Goal: Task Accomplishment & Management: Manage account settings

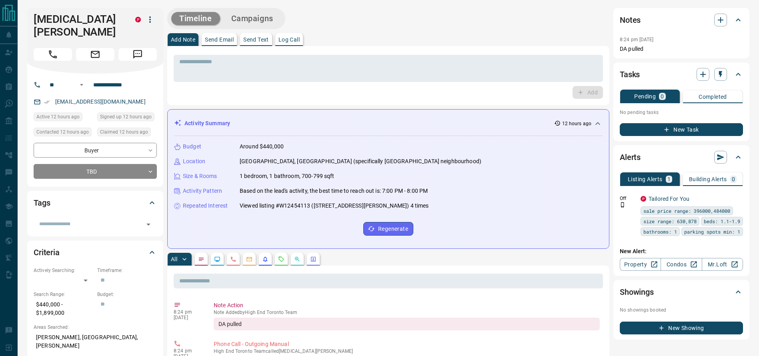
click at [369, 46] on div "* ​ Add" at bounding box center [388, 75] width 442 height 59
click at [44, 48] on button "Call" at bounding box center [53, 54] width 38 height 13
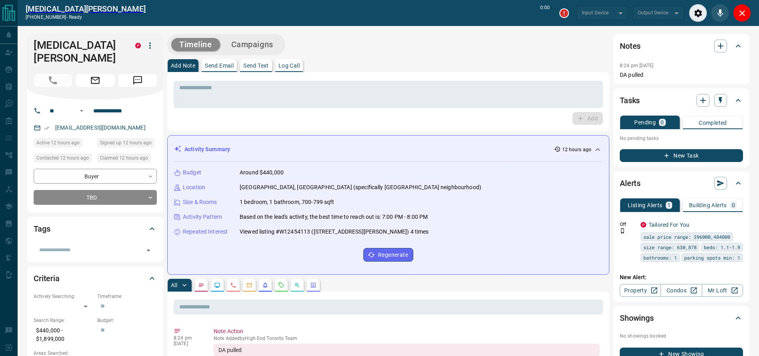
type input "*******"
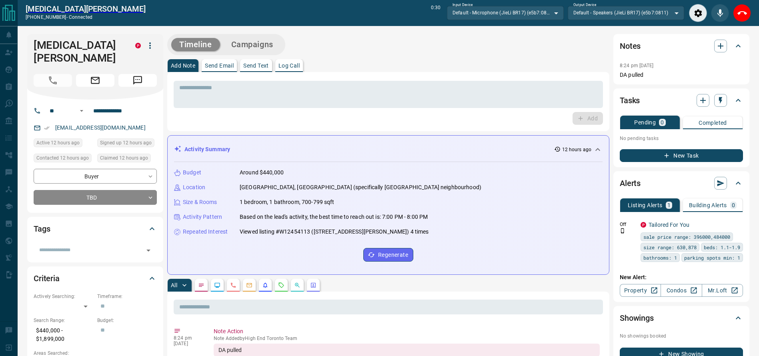
click at [752, 9] on div "[MEDICAL_DATA][PERSON_NAME] [PHONE_NUMBER] - connected 0:30 Input Device Defaul…" at bounding box center [388, 13] width 741 height 26
click at [749, 9] on div "[MEDICAL_DATA][PERSON_NAME] [PHONE_NUMBER] - connected 0:30 Input Device Defaul…" at bounding box center [388, 13] width 741 height 26
click at [744, 10] on icon "End Call" at bounding box center [742, 13] width 10 height 10
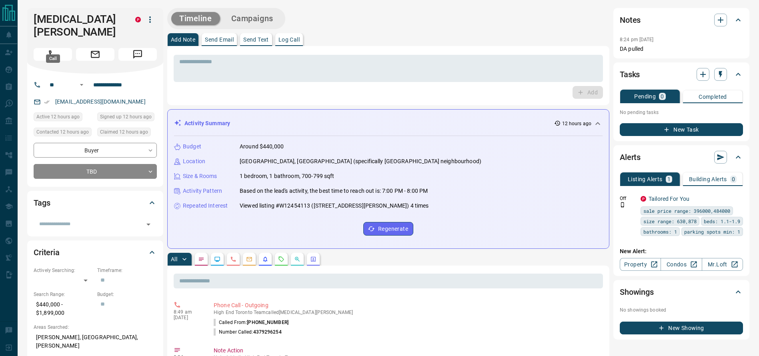
click at [54, 49] on icon "Call" at bounding box center [53, 54] width 10 height 10
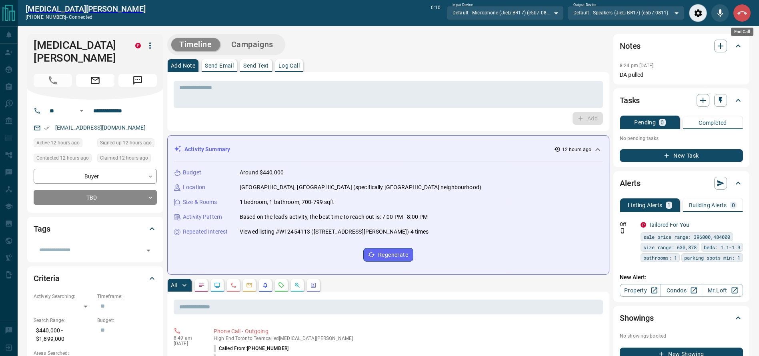
click at [742, 15] on icon "End Call" at bounding box center [742, 13] width 10 height 10
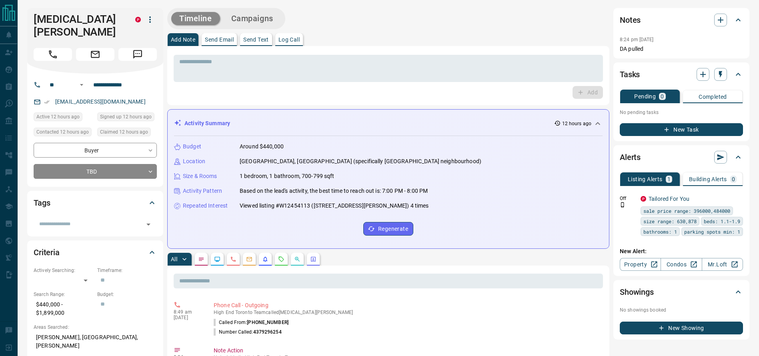
click at [388, 83] on div "* ​ Add" at bounding box center [388, 75] width 429 height 46
click at [376, 79] on div "* ​" at bounding box center [388, 68] width 429 height 27
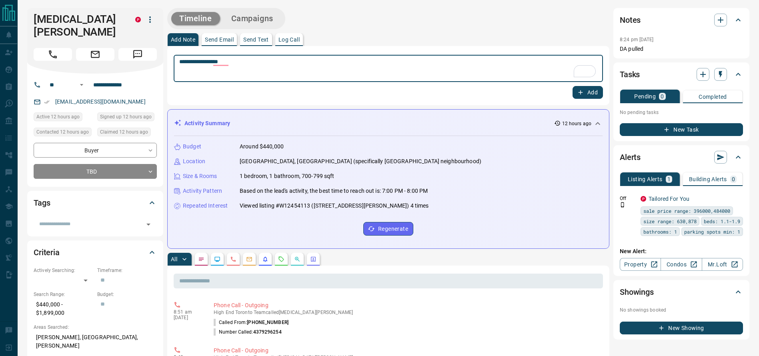
type textarea "**********"
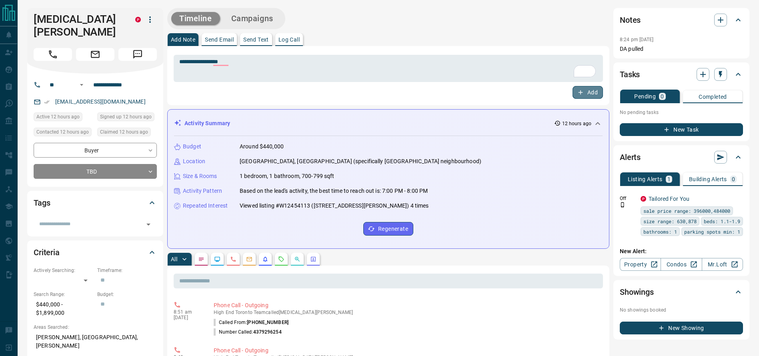
click at [584, 90] on button "Add" at bounding box center [587, 92] width 30 height 13
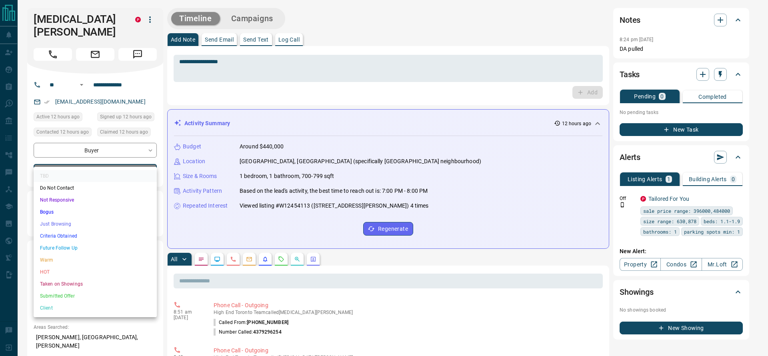
click at [74, 236] on li "Criteria Obtained" at bounding box center [95, 236] width 123 height 12
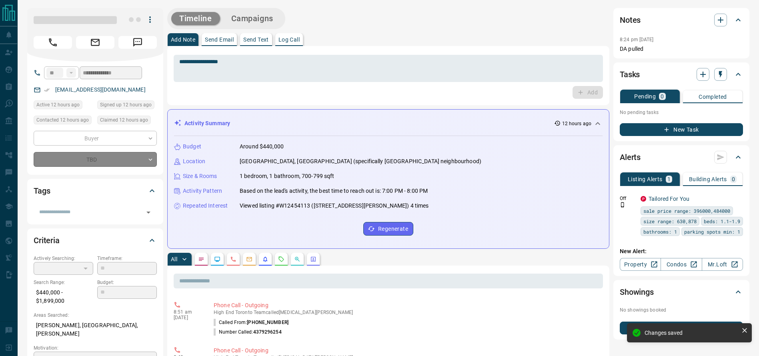
type input "*"
